Goal: Communication & Community: Answer question/provide support

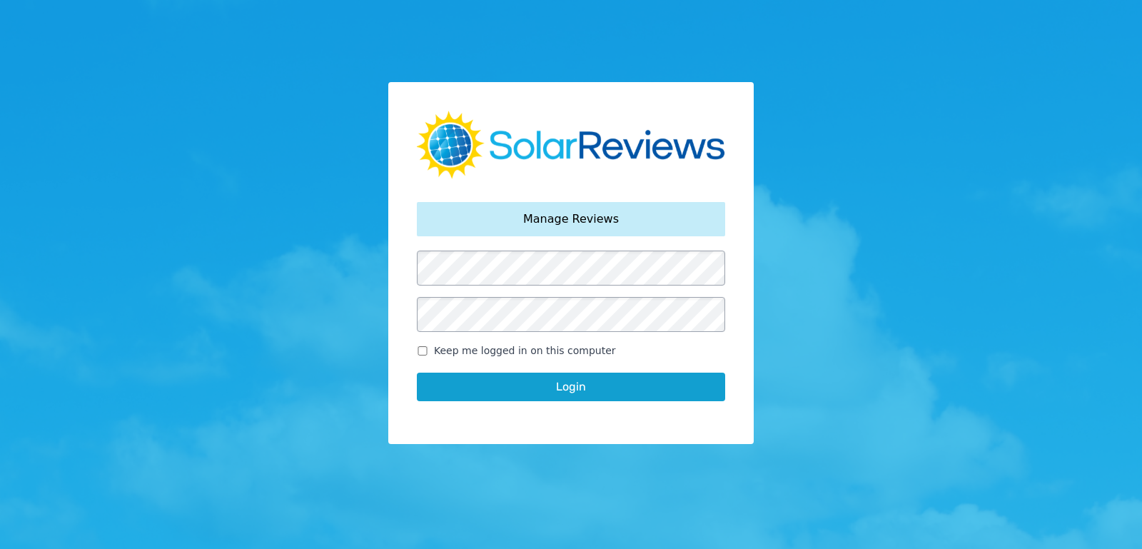
click at [417, 373] on button "Login" at bounding box center [571, 387] width 308 height 29
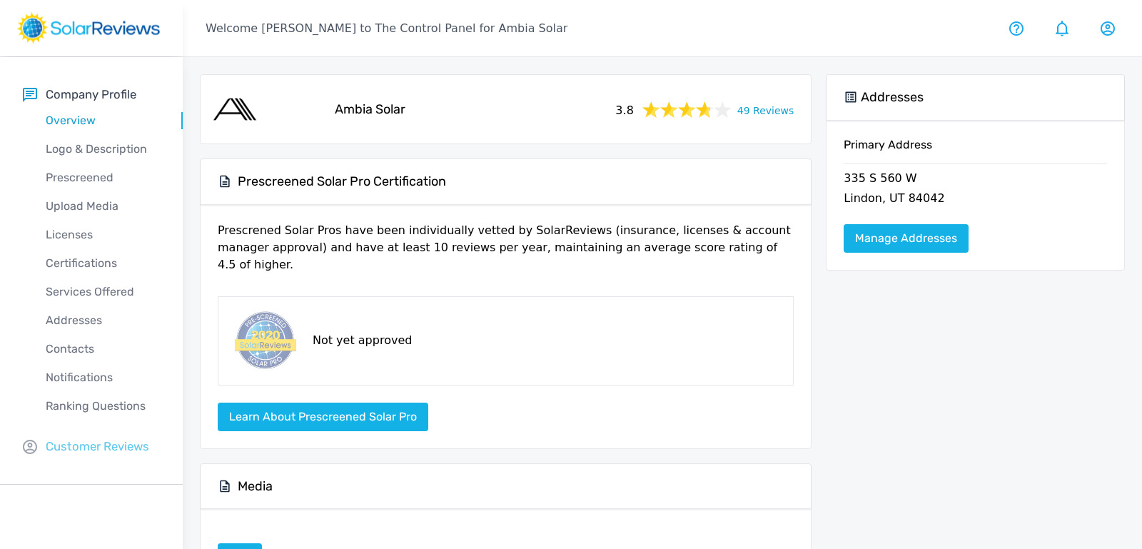
click at [61, 441] on p "Customer Reviews" at bounding box center [98, 447] width 104 height 18
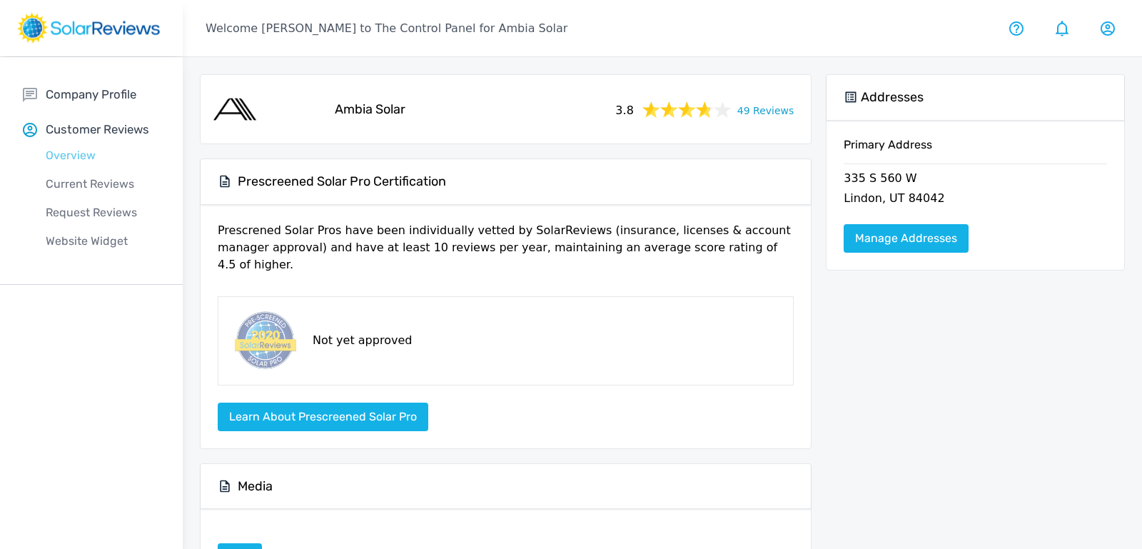
click at [81, 149] on p "Overview" at bounding box center [103, 155] width 160 height 17
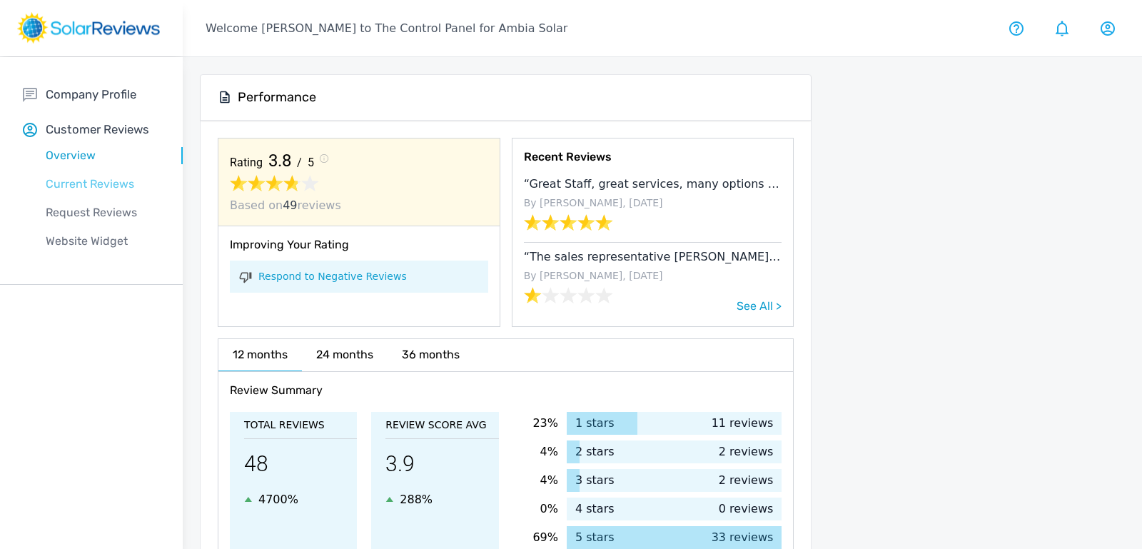
click at [96, 186] on p "Current Reviews" at bounding box center [103, 184] width 160 height 17
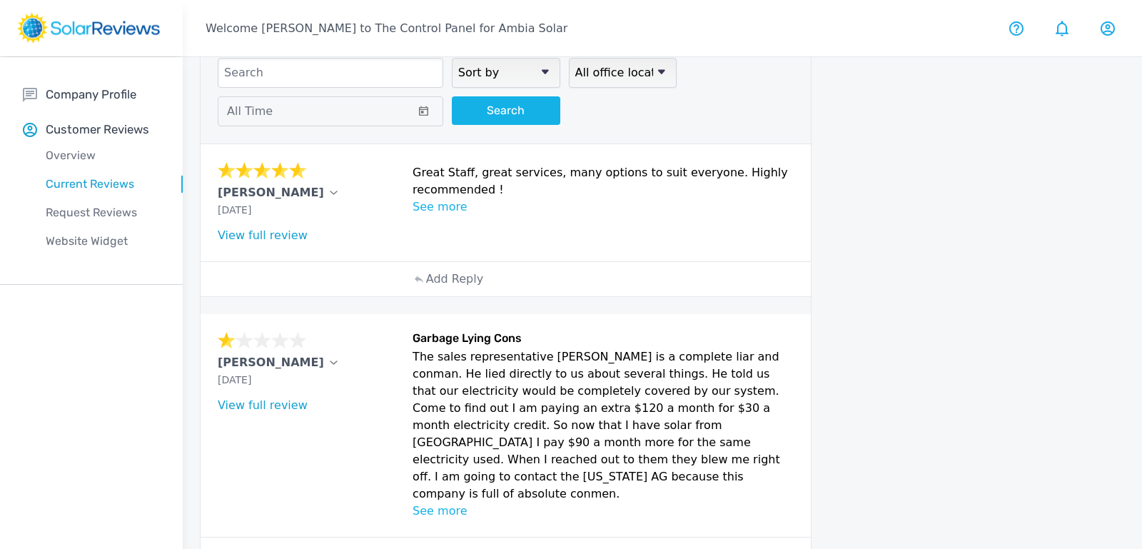
scroll to position [10, 0]
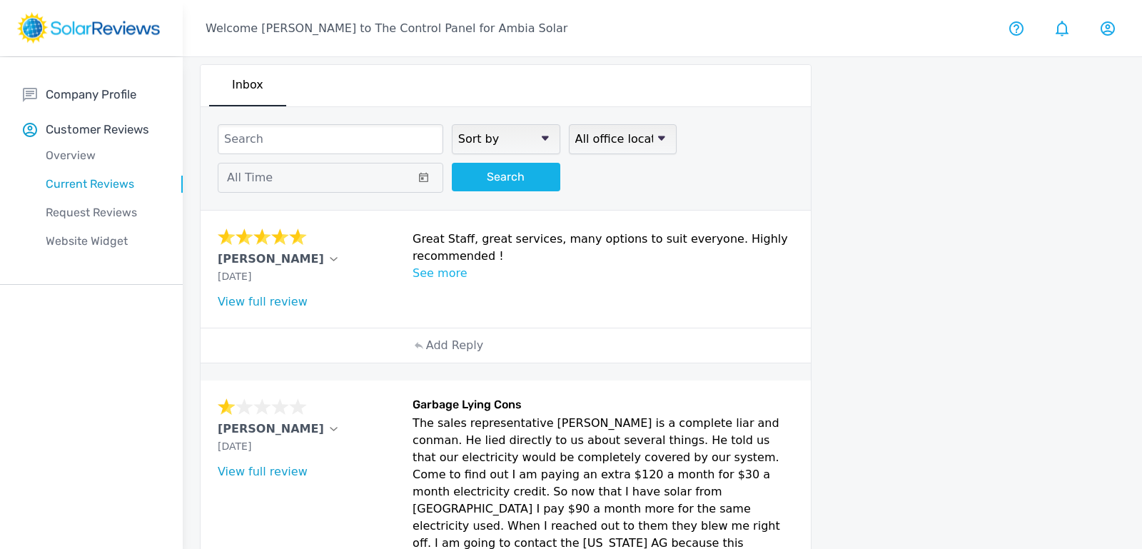
drag, startPoint x: 413, startPoint y: 234, endPoint x: 544, endPoint y: 251, distance: 132.5
click at [544, 251] on p "Great Staff, great services, many options to suit everyone. Highly recommended !" at bounding box center [603, 248] width 381 height 34
copy p "Great Staff, great services, many options to suit everyone. Highly recommended !"
click at [281, 299] on link "View full review" at bounding box center [263, 302] width 90 height 14
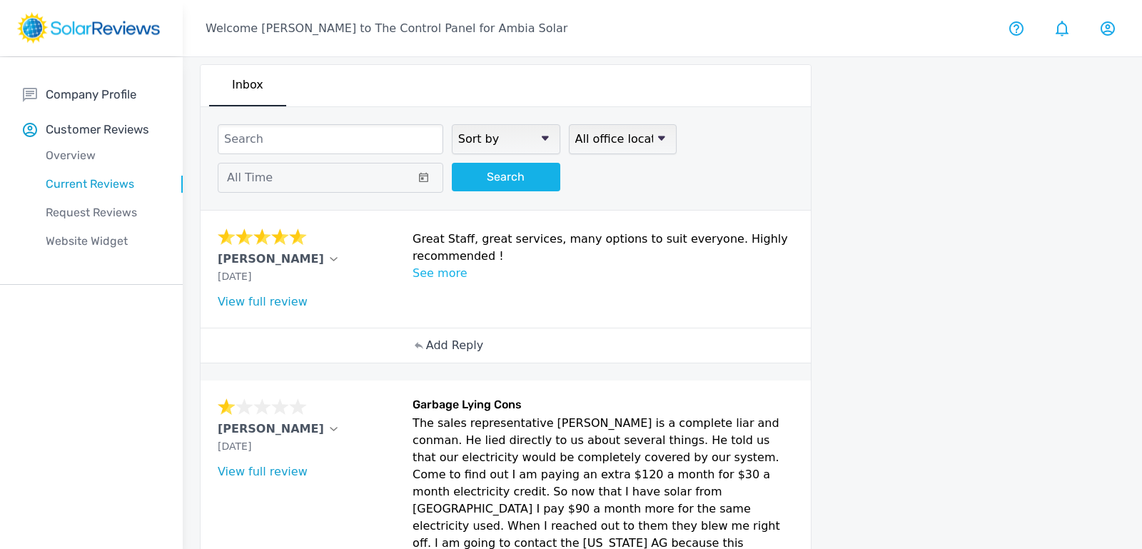
click at [452, 346] on p "Add Reply" at bounding box center [454, 345] width 57 height 17
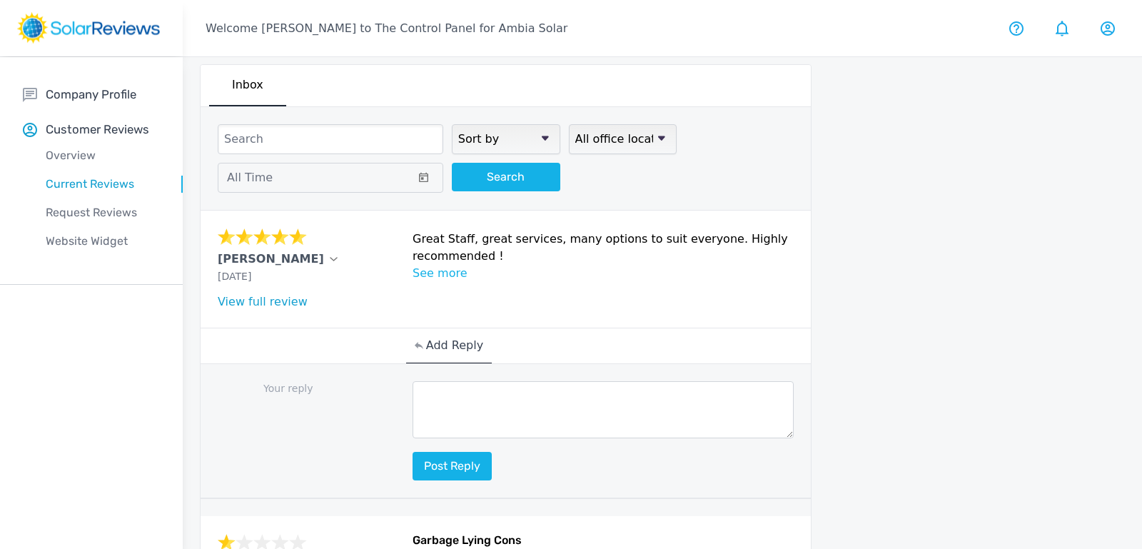
click at [485, 383] on textarea at bounding box center [603, 409] width 381 height 57
paste textarea "We’re so glad to hear our staff and services made such a positive impression. O…"
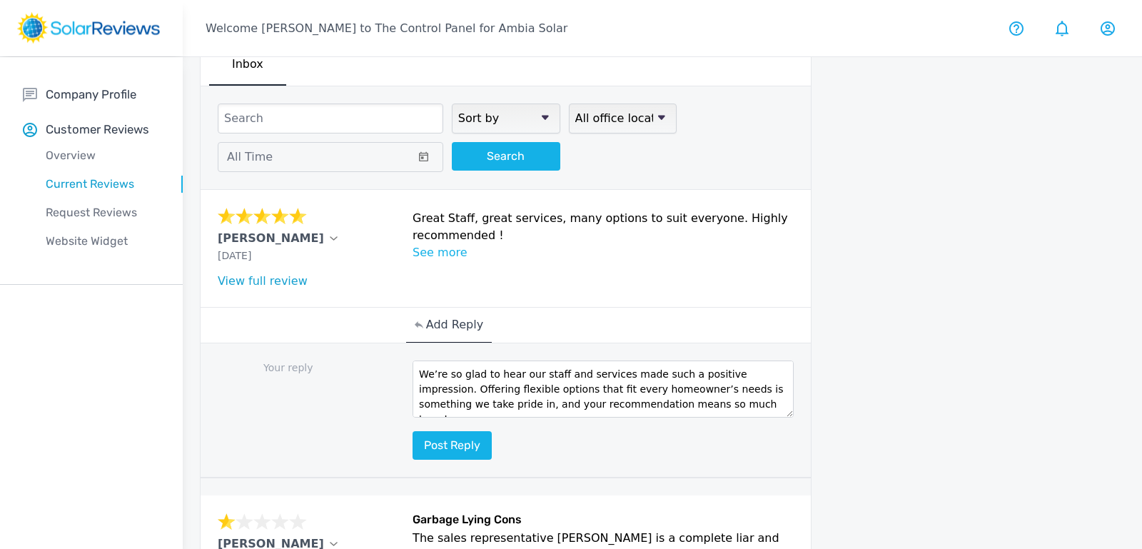
scroll to position [34, 0]
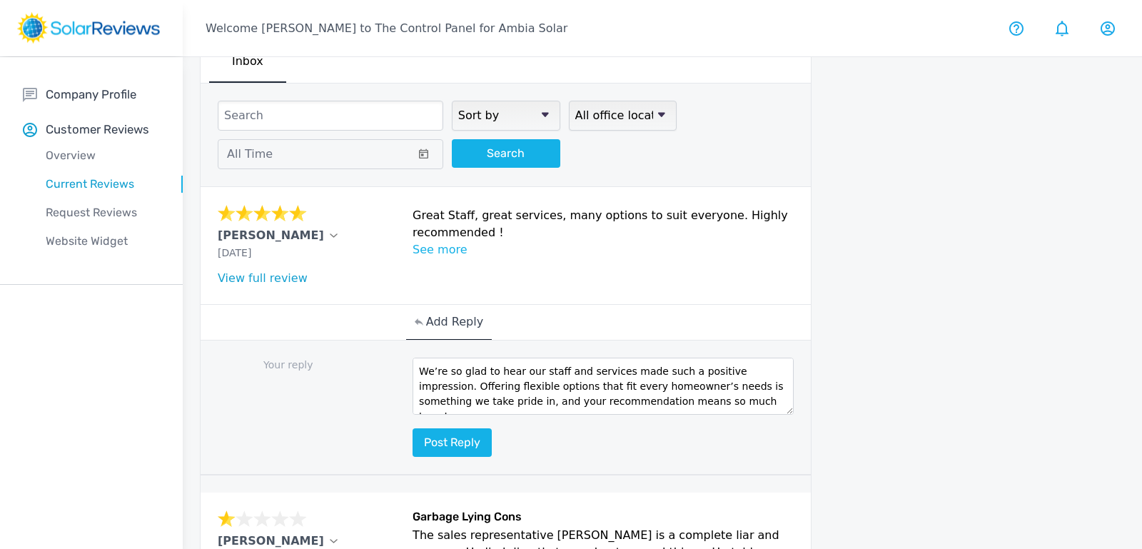
click at [570, 384] on textarea "We’re so glad to hear our staff and services made such a positive impression. O…" at bounding box center [603, 386] width 381 height 57
type textarea "We’re so glad to hear our staff and services made such a positive impression. O…"
click at [472, 430] on button "Post reply" at bounding box center [452, 442] width 79 height 29
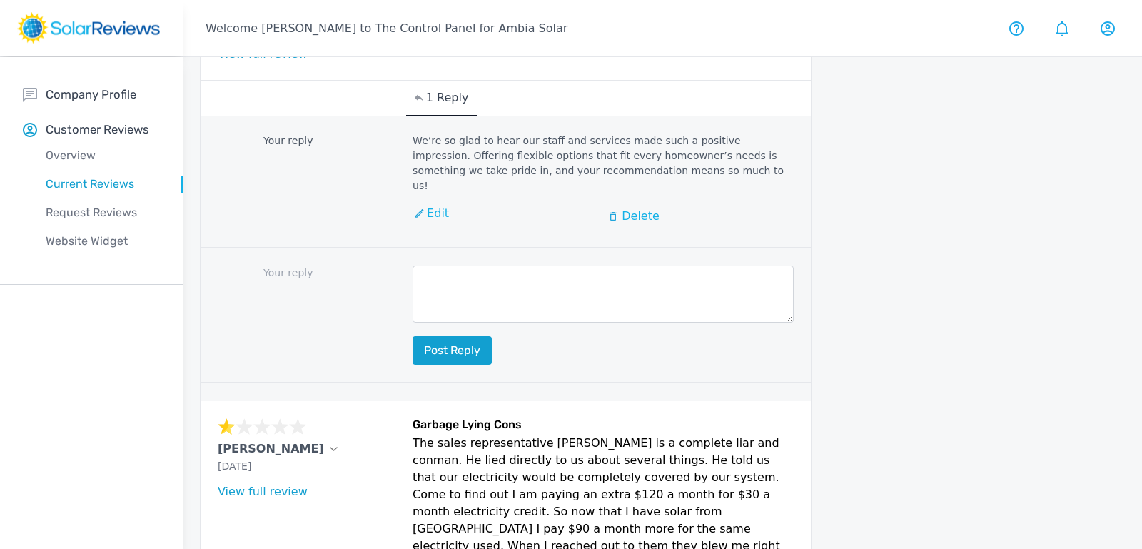
scroll to position [0, 0]
